Goal: Contribute content: Contribute content

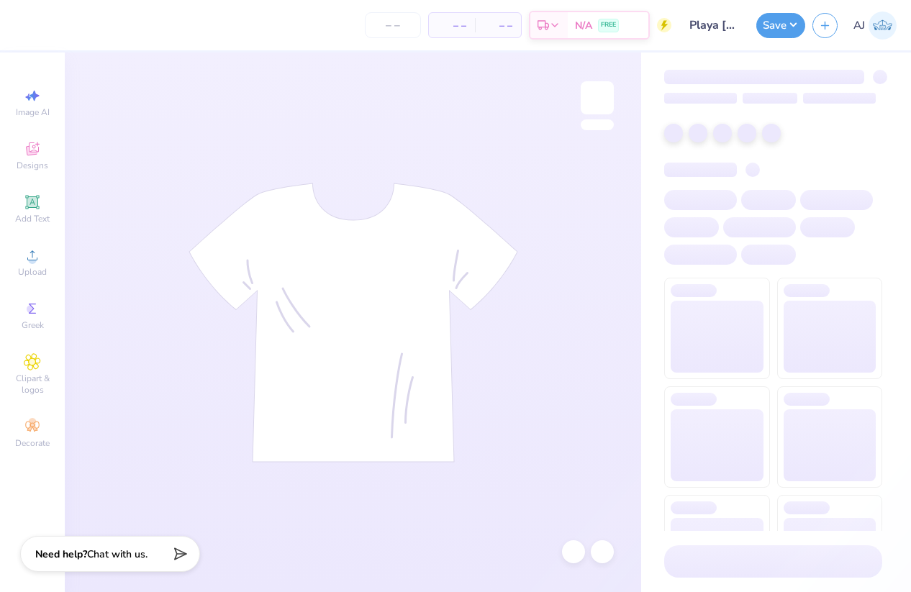
type input "Playa [PERSON_NAME] <> GJWW Swag"
type input "100"
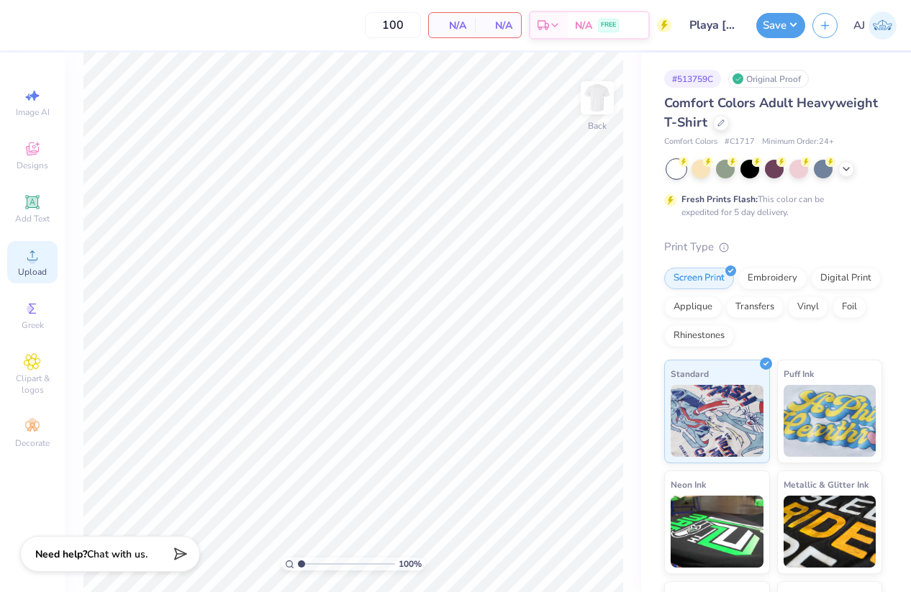
click at [39, 257] on icon at bounding box center [32, 255] width 17 height 17
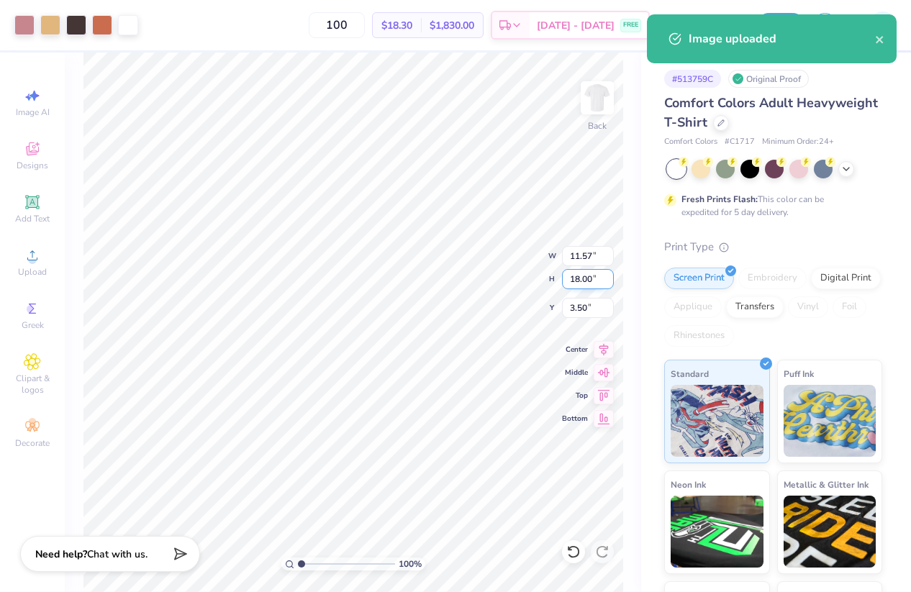
click at [572, 281] on input "18.00" at bounding box center [588, 279] width 52 height 20
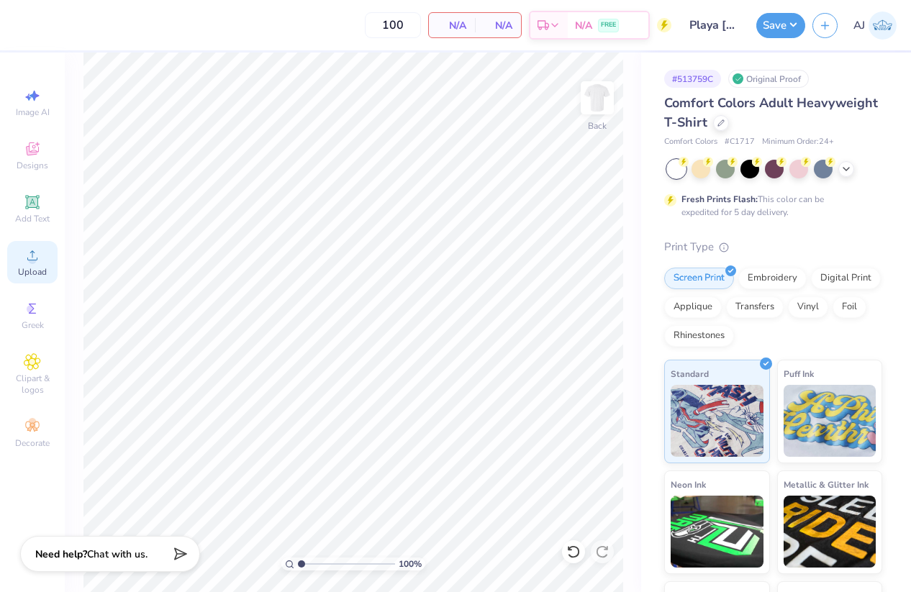
click at [30, 260] on icon at bounding box center [32, 255] width 10 height 10
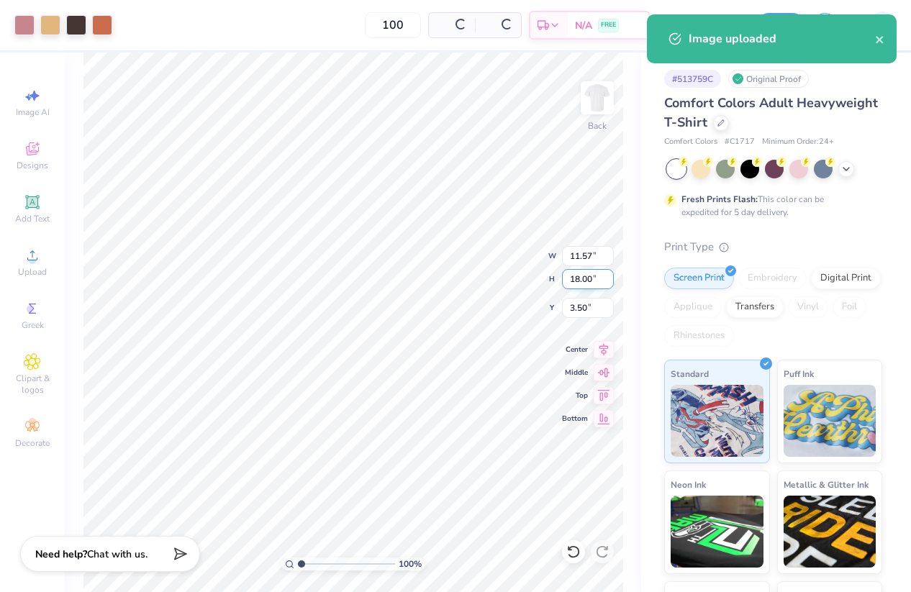
click at [582, 283] on input "18.00" at bounding box center [588, 279] width 52 height 20
click at [582, 282] on input "18.00" at bounding box center [588, 279] width 52 height 20
type input "15"
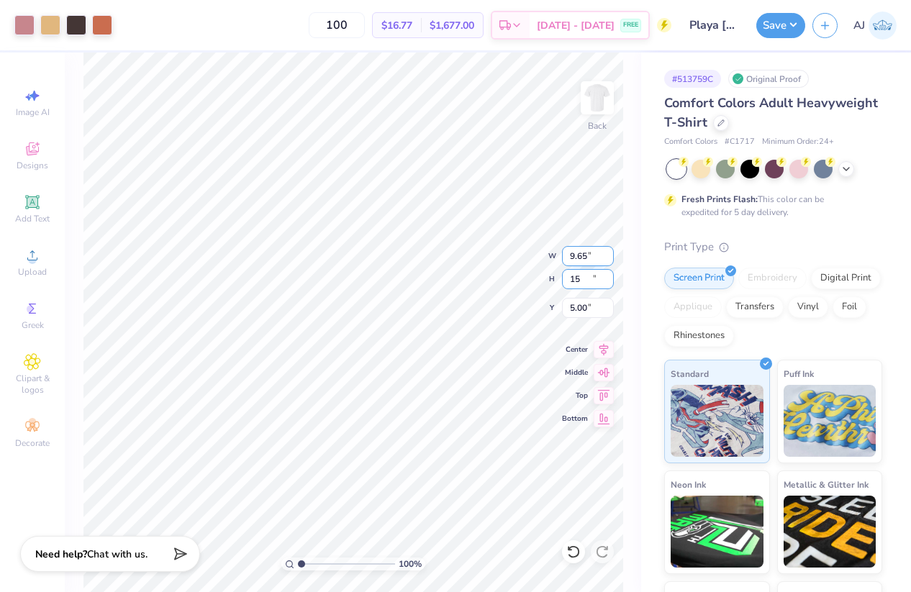
type input "9.65"
type input "15.00"
click at [581, 309] on input "5.00" at bounding box center [588, 308] width 52 height 20
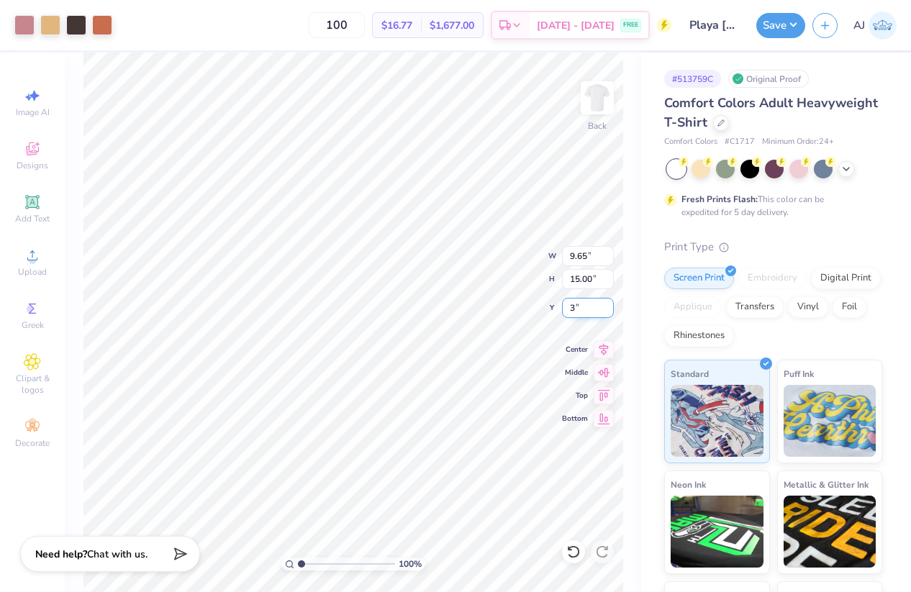
type input "3.00"
click at [795, 24] on button "Save" at bounding box center [780, 23] width 49 height 25
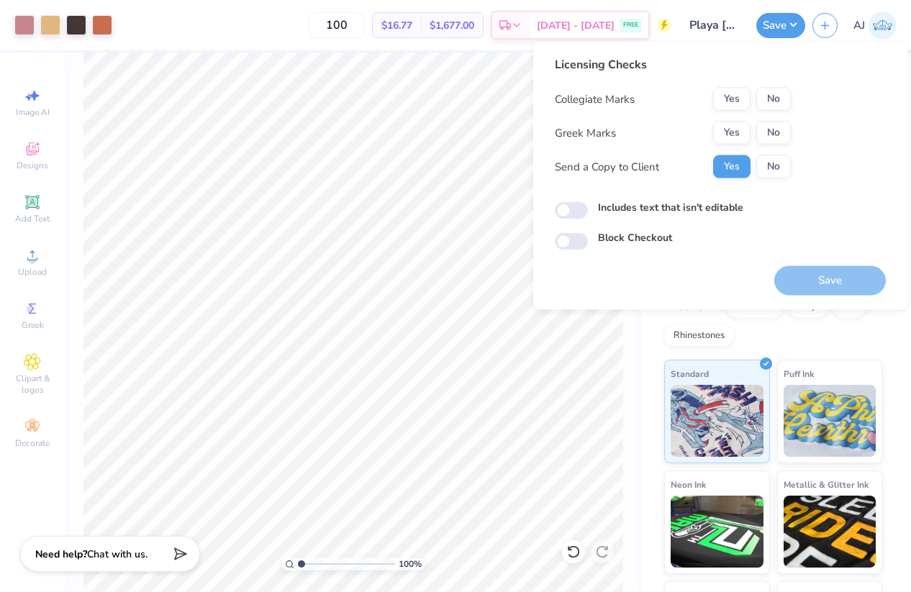
drag, startPoint x: 746, startPoint y: 123, endPoint x: 760, endPoint y: 118, distance: 15.3
click at [755, 123] on div "Yes No" at bounding box center [752, 133] width 78 height 23
drag, startPoint x: 773, startPoint y: 135, endPoint x: 778, endPoint y: 120, distance: 15.3
click at [773, 133] on button "No" at bounding box center [773, 133] width 35 height 23
click at [780, 88] on button "No" at bounding box center [773, 99] width 35 height 23
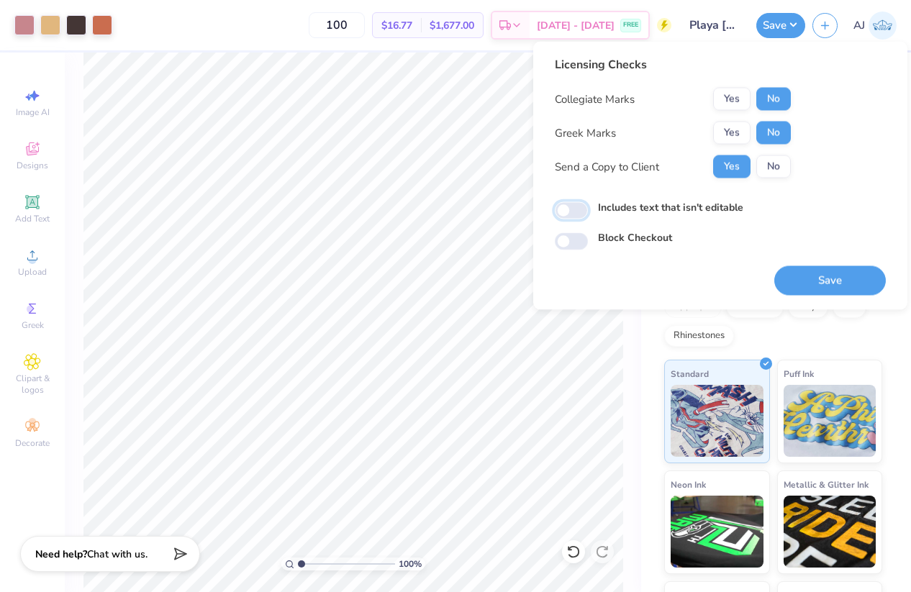
click at [576, 214] on input "Includes text that isn't editable" at bounding box center [571, 210] width 33 height 17
checkbox input "true"
click at [812, 286] on button "Save" at bounding box center [830, 281] width 112 height 30
